Goal: Find specific page/section: Find specific page/section

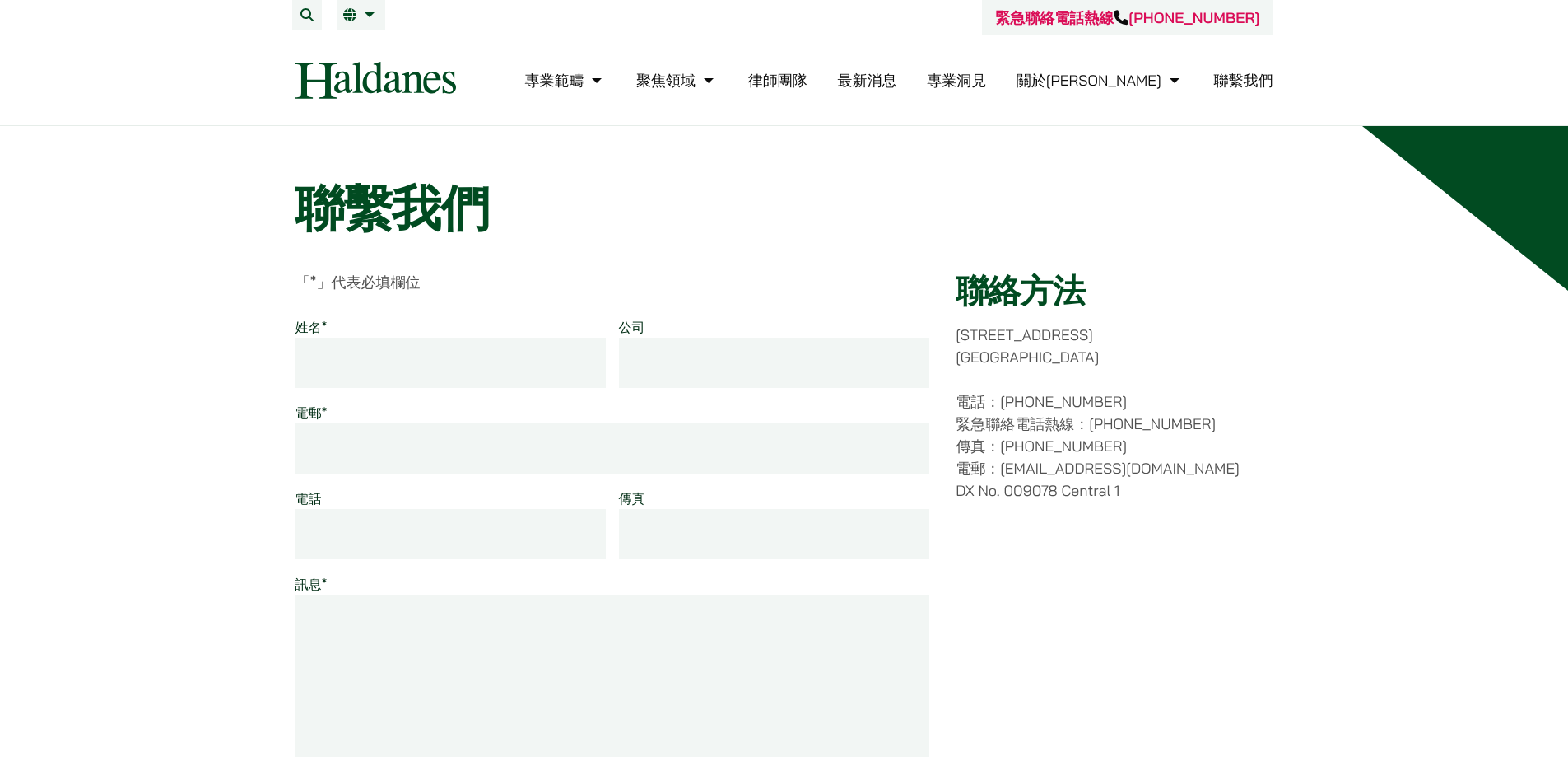
click at [807, 80] on link "律師團隊" at bounding box center [778, 80] width 59 height 19
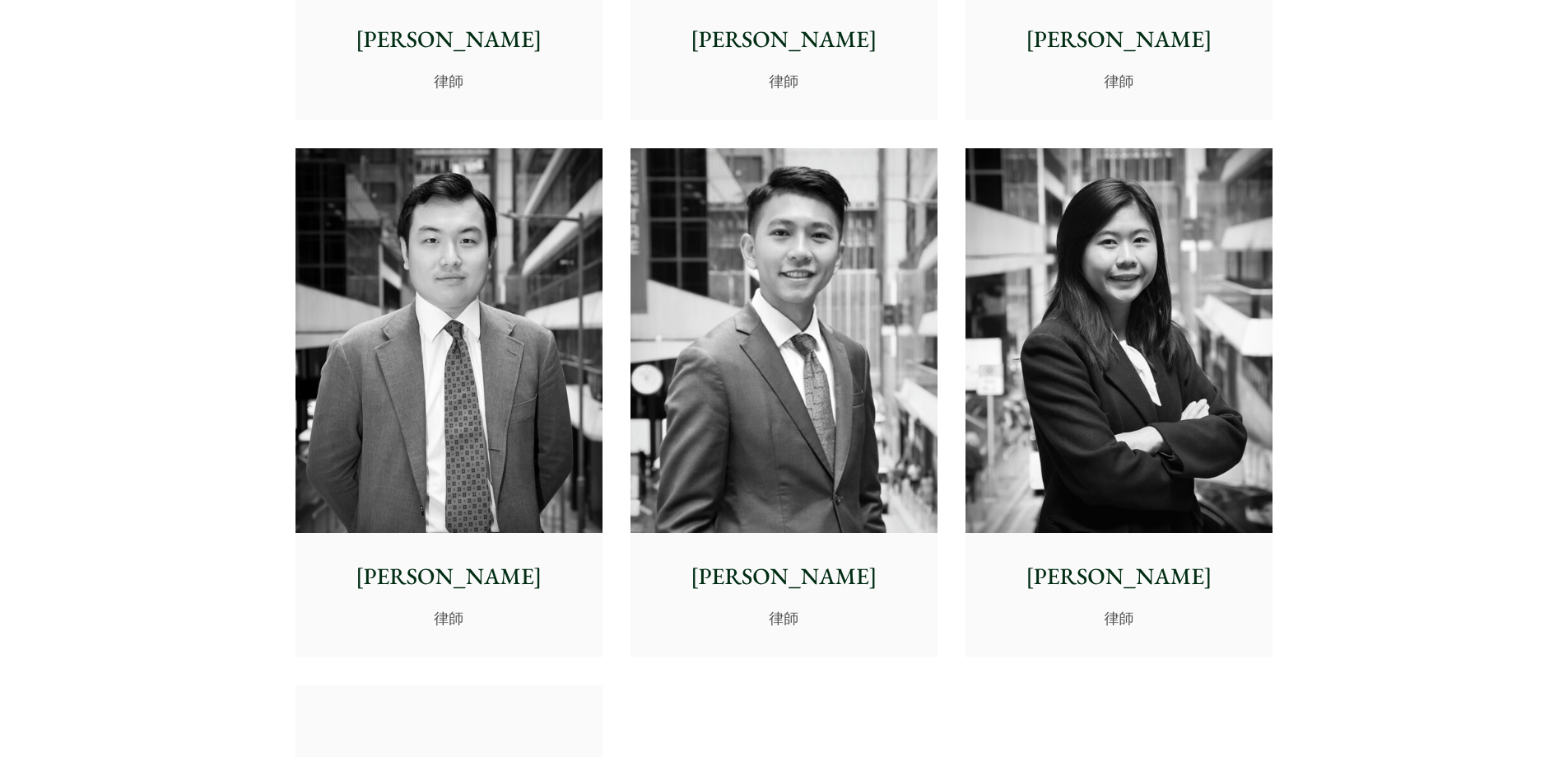
scroll to position [6093, 0]
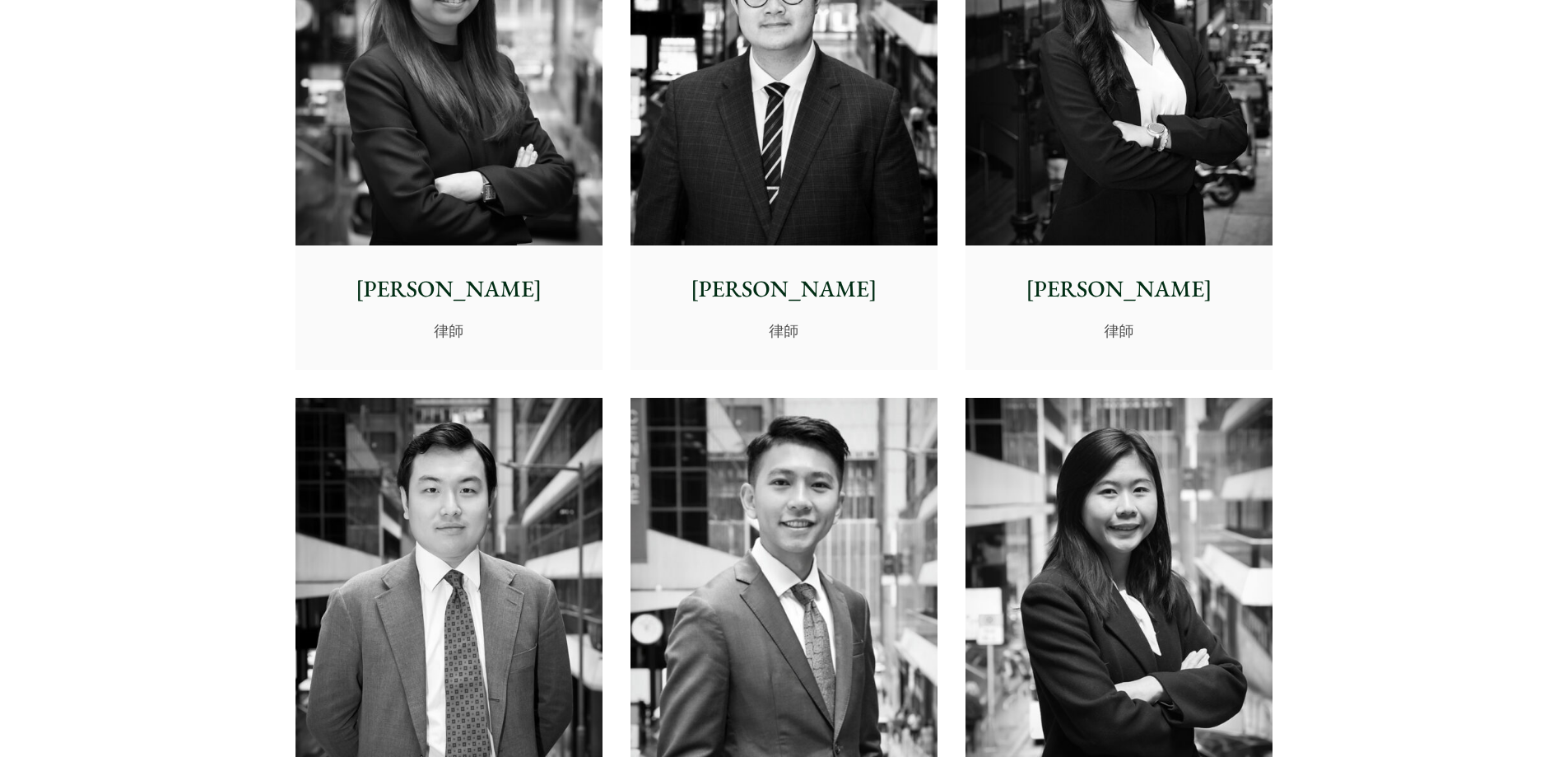
click at [1081, 237] on img at bounding box center [1119, 54] width 307 height 384
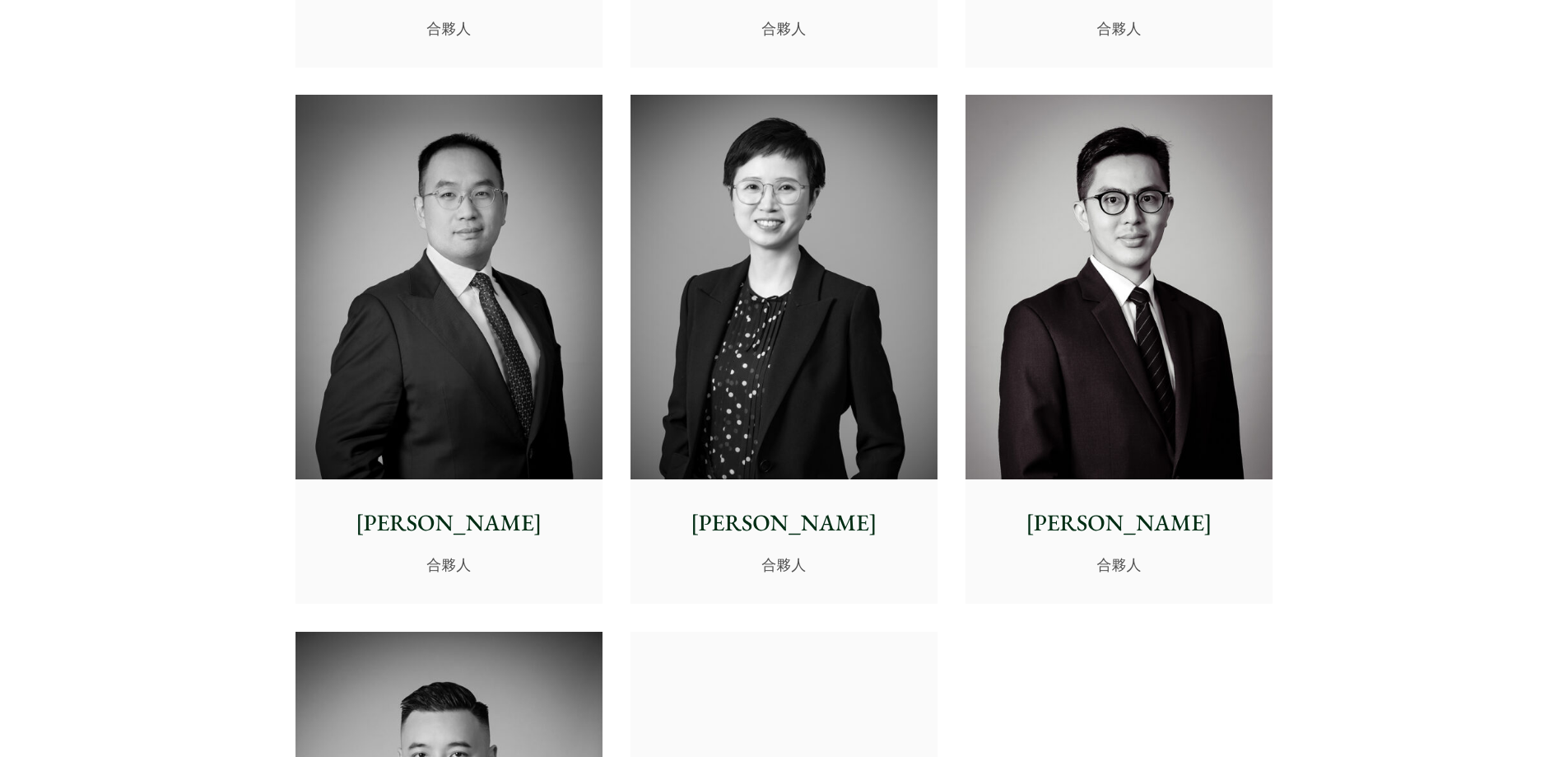
scroll to position [3047, 0]
